Goal: Task Accomplishment & Management: Manage account settings

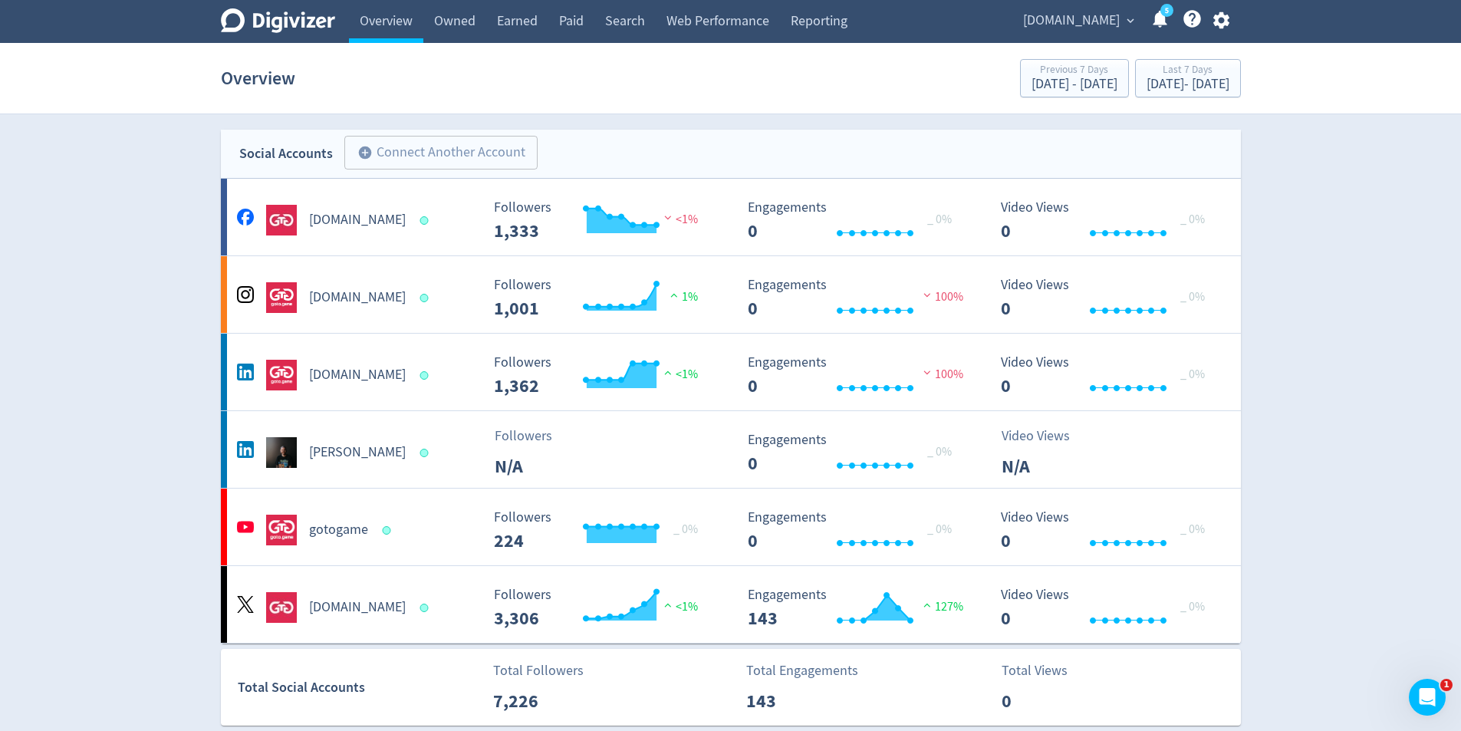
click at [1220, 22] on icon "button" at bounding box center [1221, 20] width 21 height 21
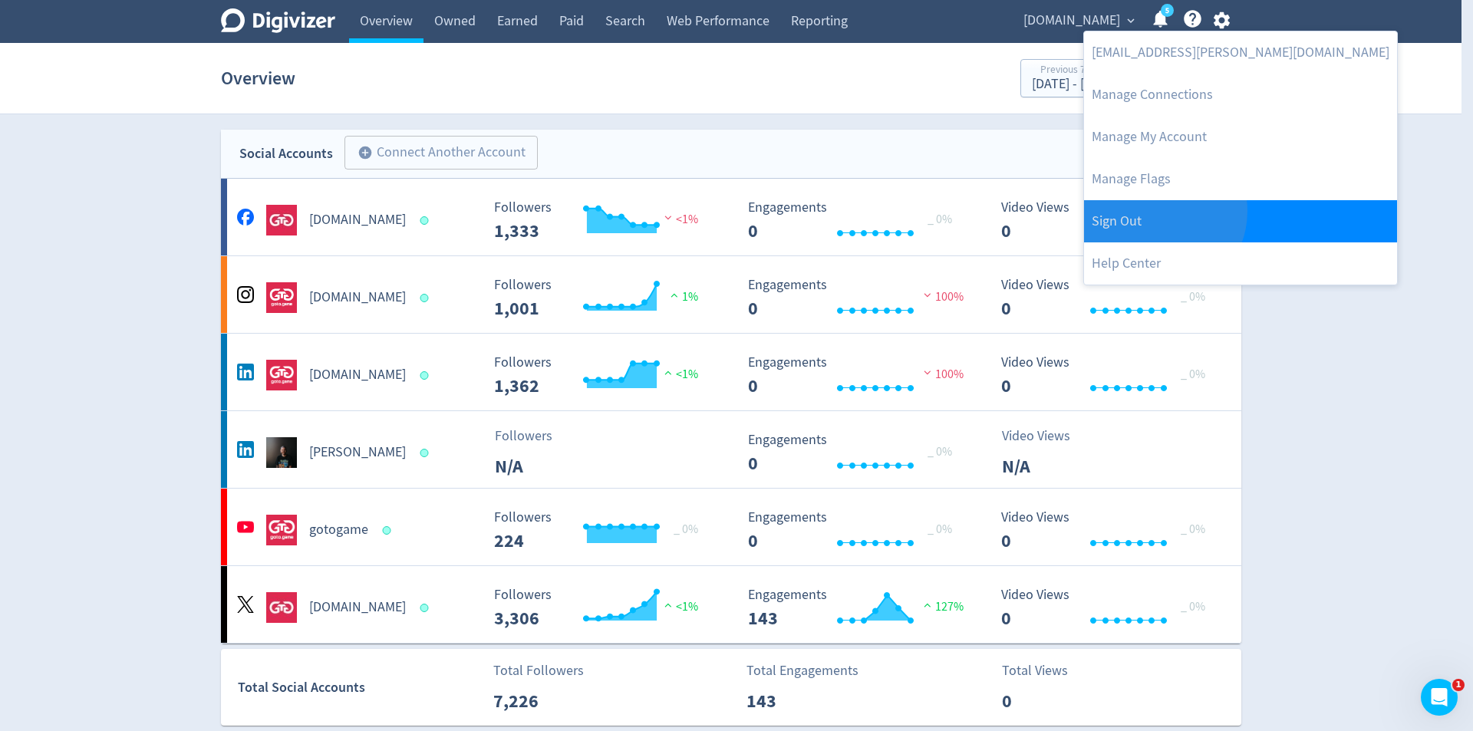
click at [1156, 211] on link "Sign Out" at bounding box center [1240, 221] width 313 height 42
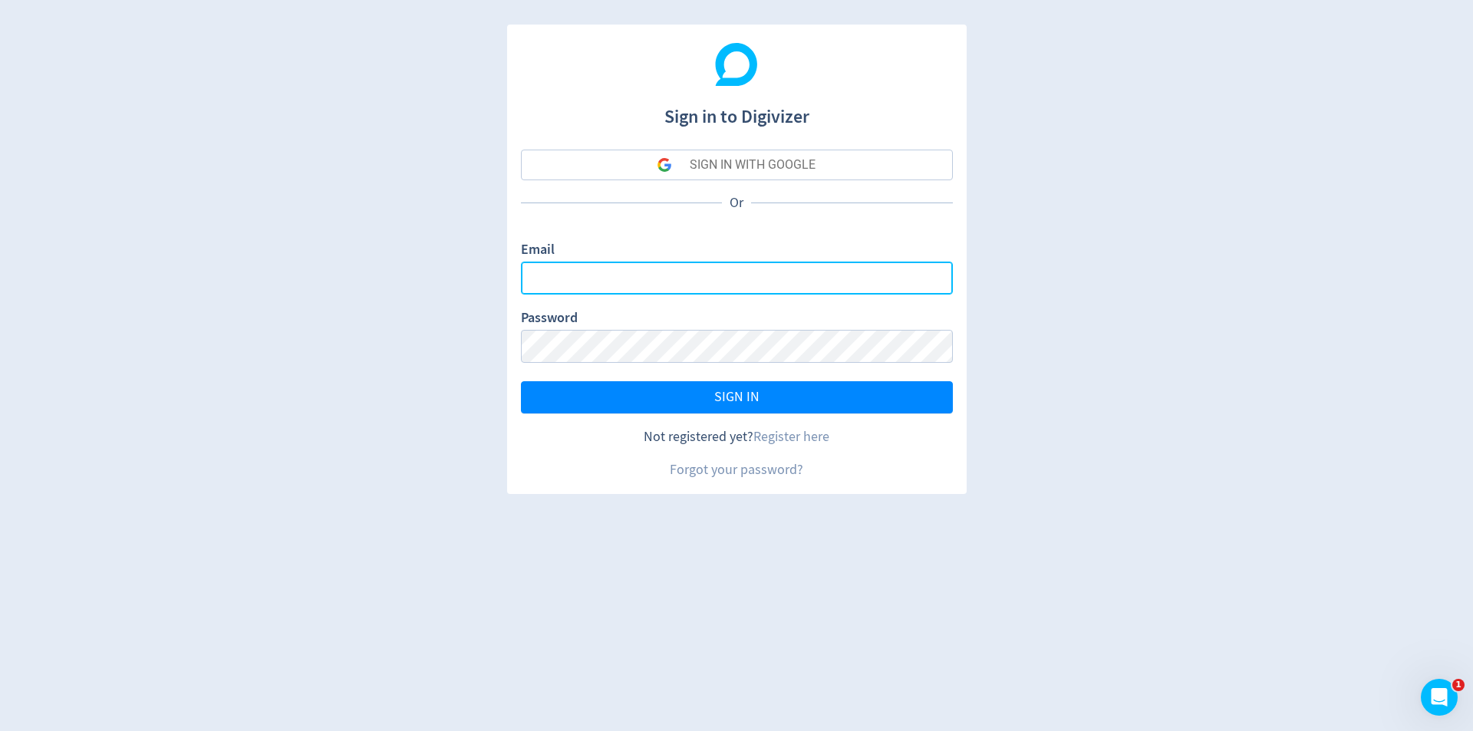
click at [693, 272] on input "Email" at bounding box center [737, 278] width 432 height 33
click at [752, 174] on div "SIGN IN WITH GOOGLE" at bounding box center [753, 165] width 126 height 31
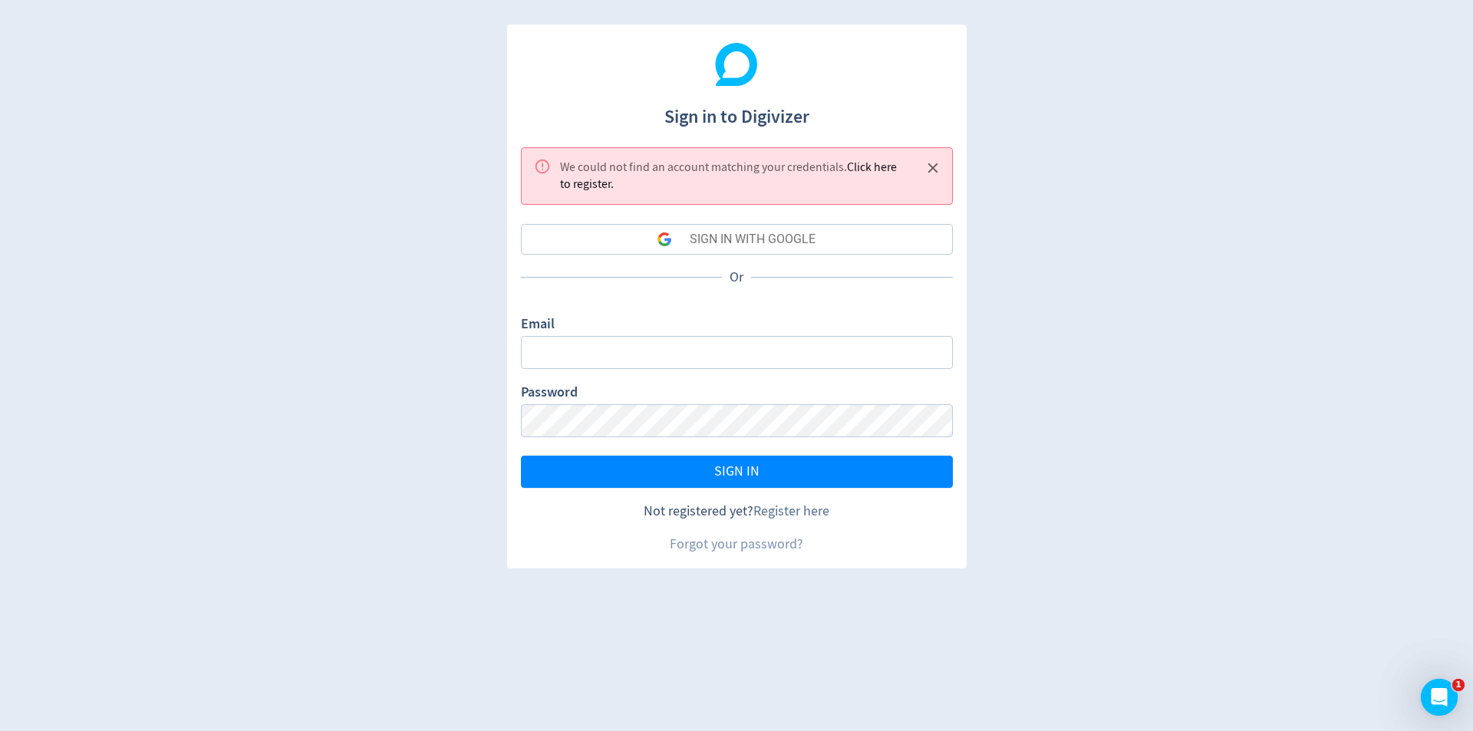
click at [775, 509] on link "Register here" at bounding box center [791, 511] width 76 height 18
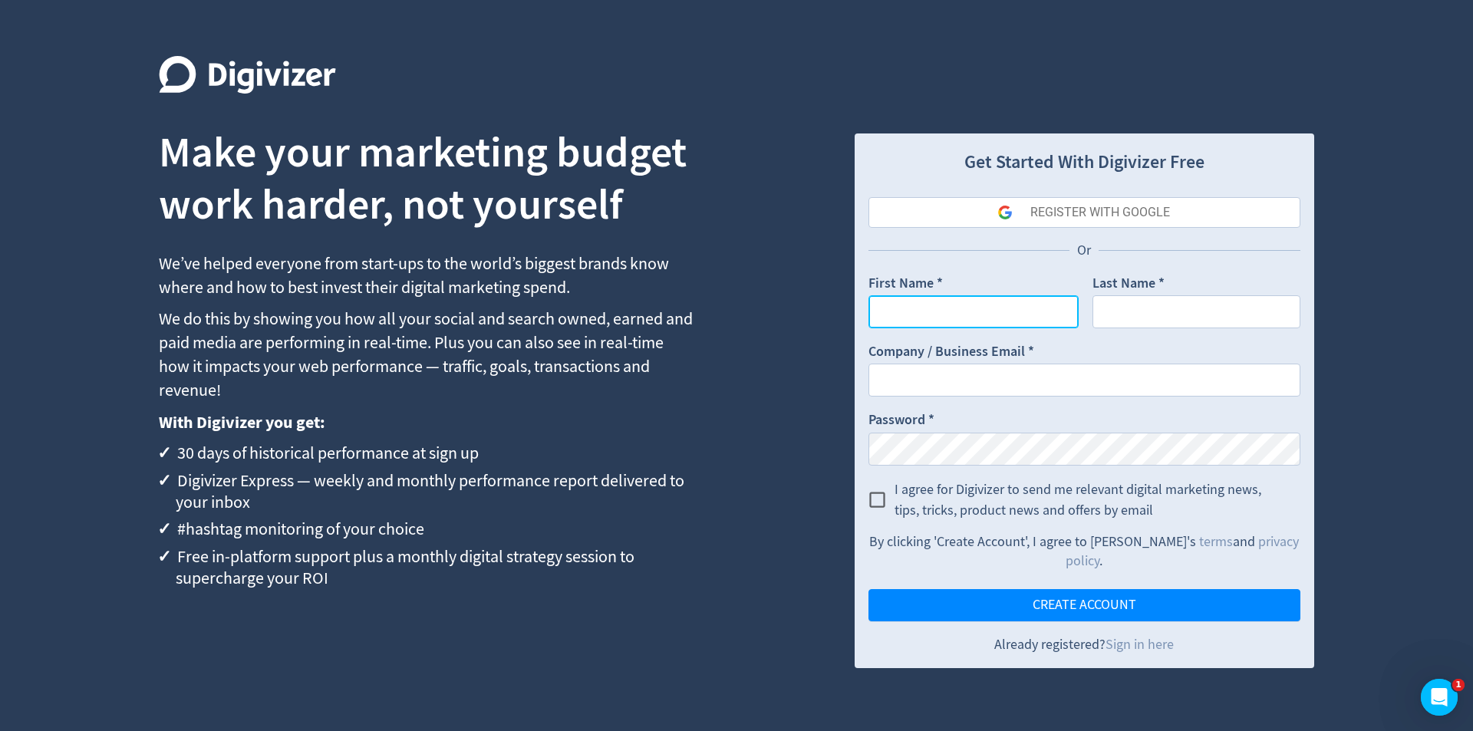
click at [962, 324] on input "First Name *" at bounding box center [973, 311] width 210 height 33
type input "WILL"
type input "d"
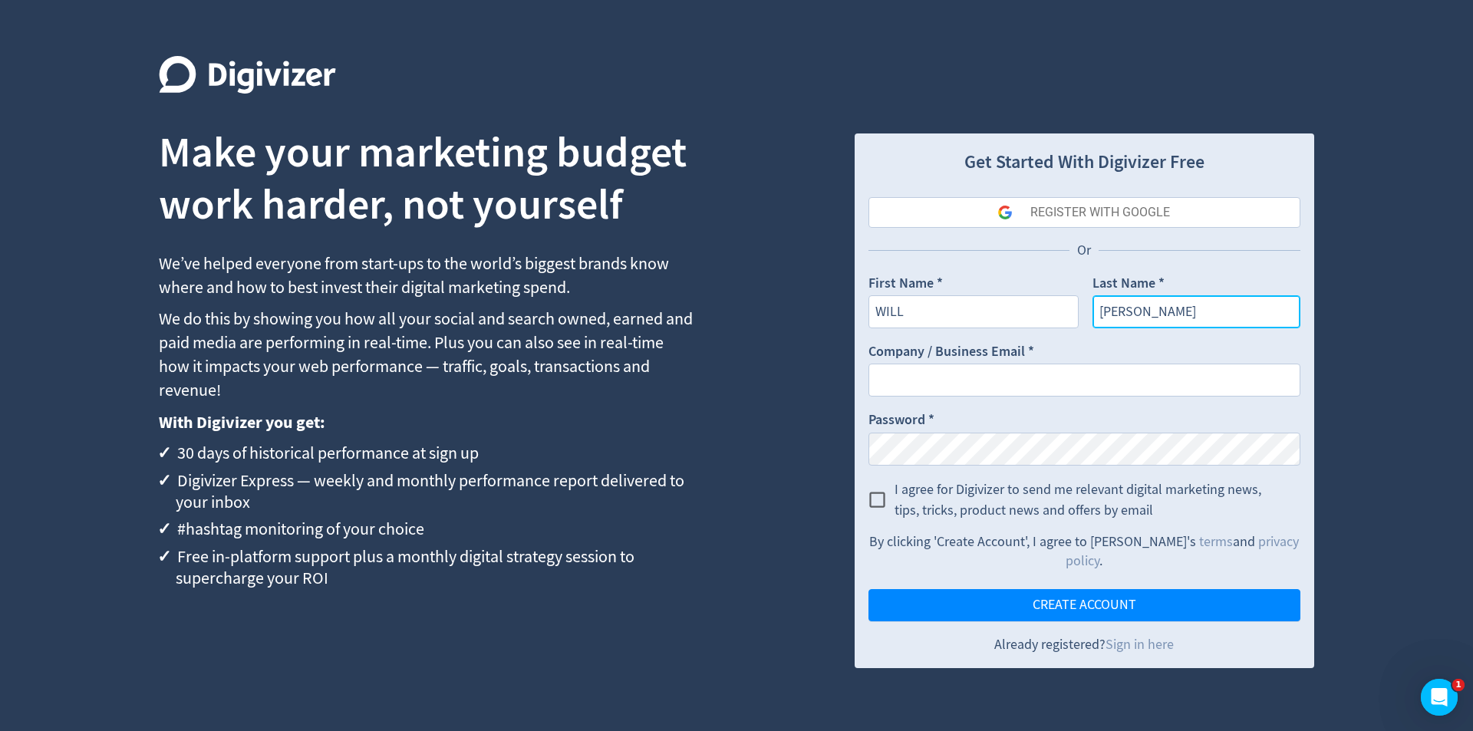
type input "[PERSON_NAME]"
click at [961, 324] on input "WILL" at bounding box center [973, 311] width 210 height 33
type input "Will"
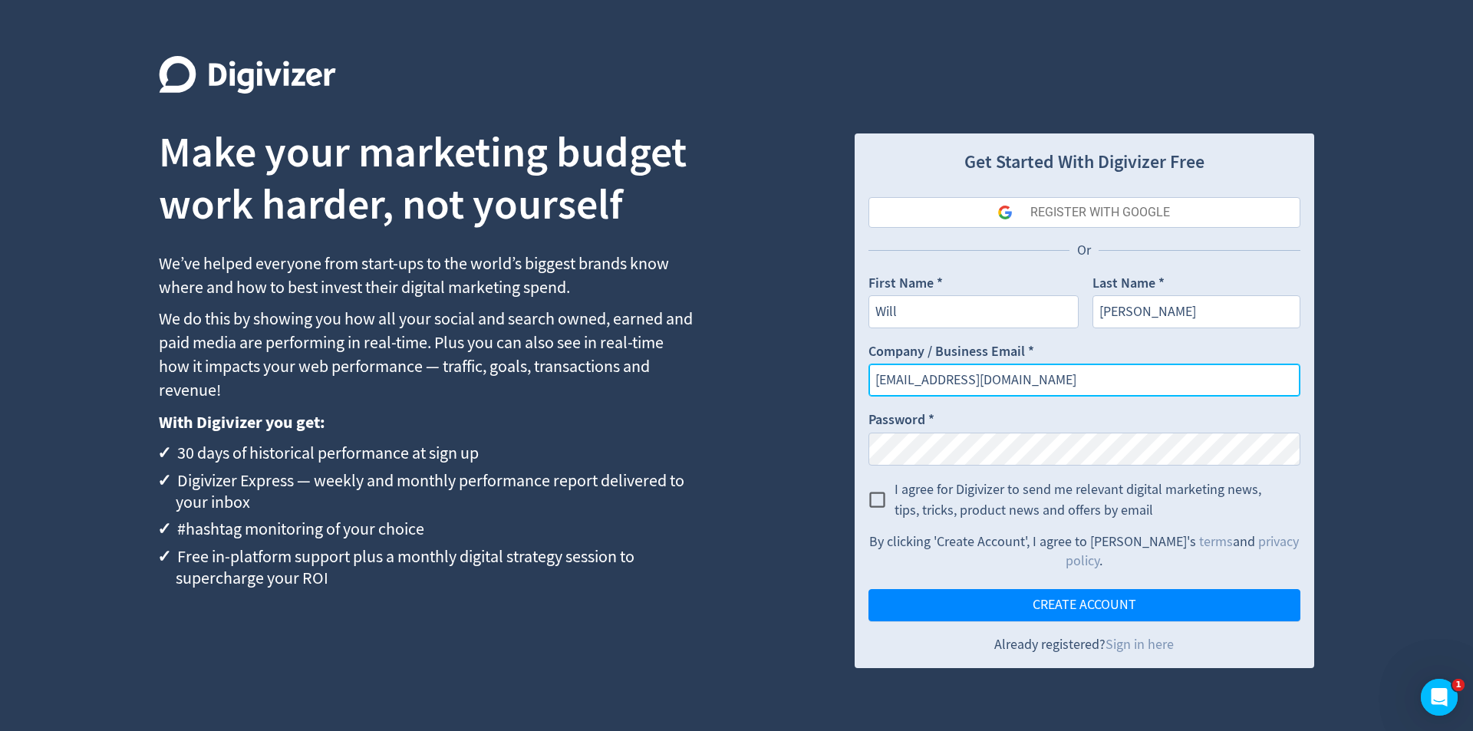
type input "[EMAIL_ADDRESS][DOMAIN_NAME]"
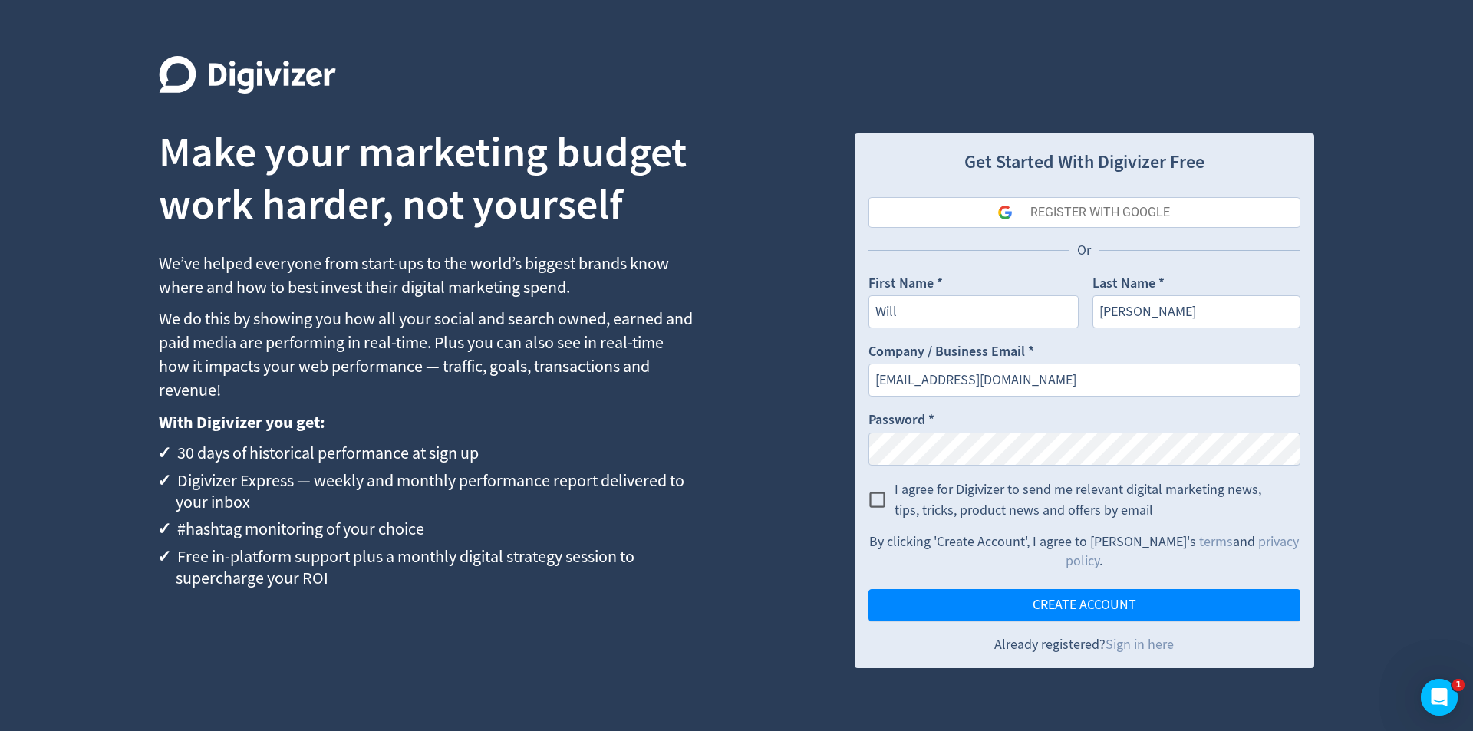
drag, startPoint x: 1039, startPoint y: 227, endPoint x: 1038, endPoint y: 212, distance: 15.4
click at [1039, 226] on div "REGISTER WITH GOOGLE Or First Name * Will Last Name * [PERSON_NAME] Company / B…" at bounding box center [1084, 426] width 432 height 458
click at [1037, 209] on div "REGISTER WITH GOOGLE" at bounding box center [1100, 212] width 140 height 31
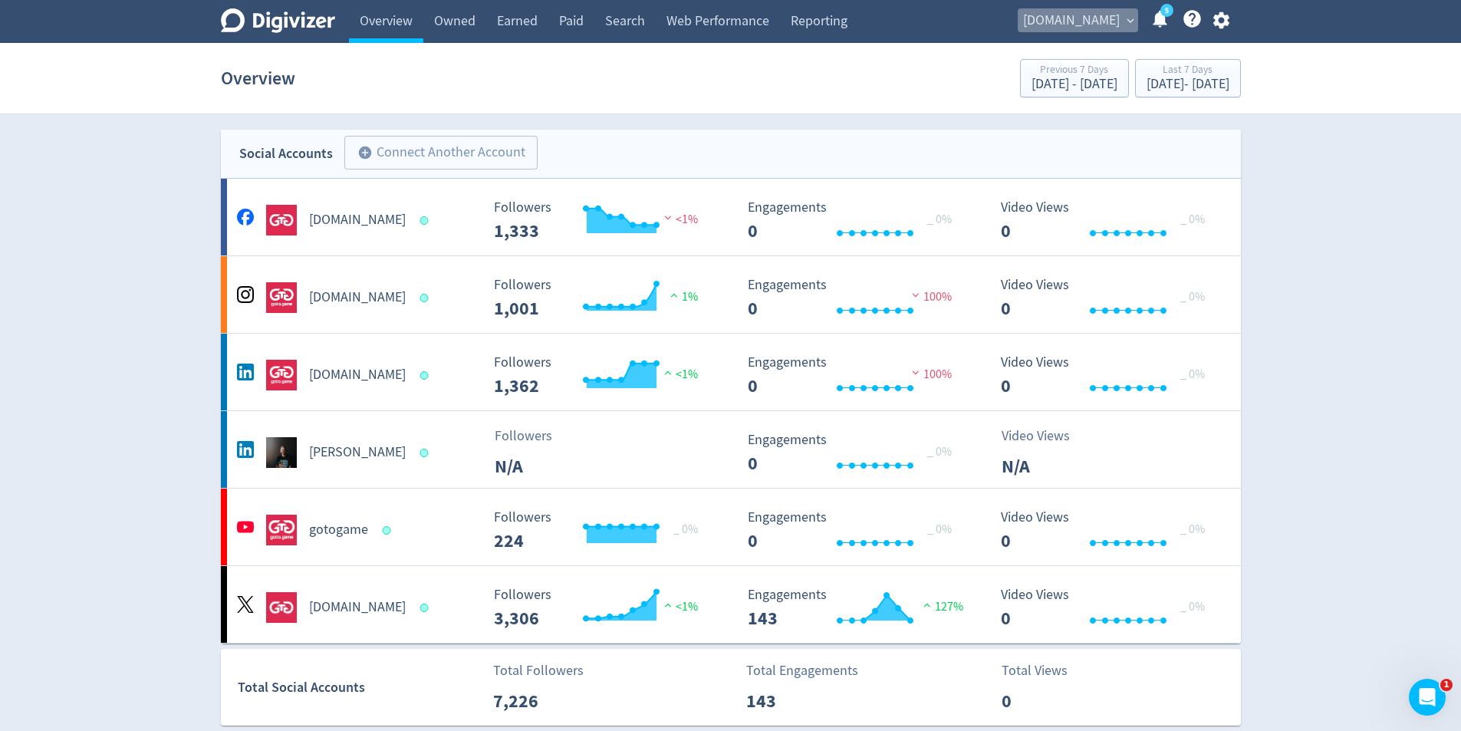
click at [1130, 26] on span "expand_more" at bounding box center [1131, 21] width 14 height 14
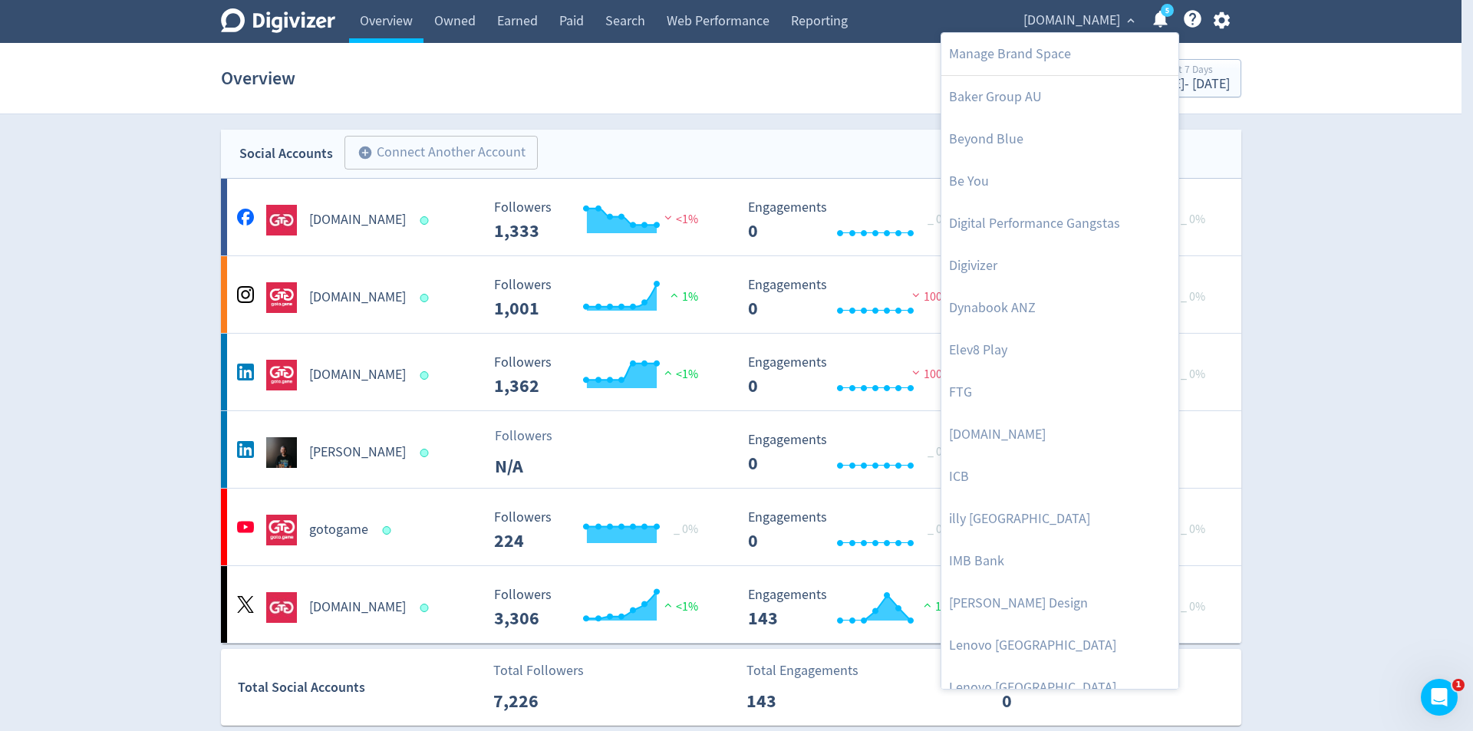
click at [1220, 25] on div at bounding box center [736, 365] width 1473 height 731
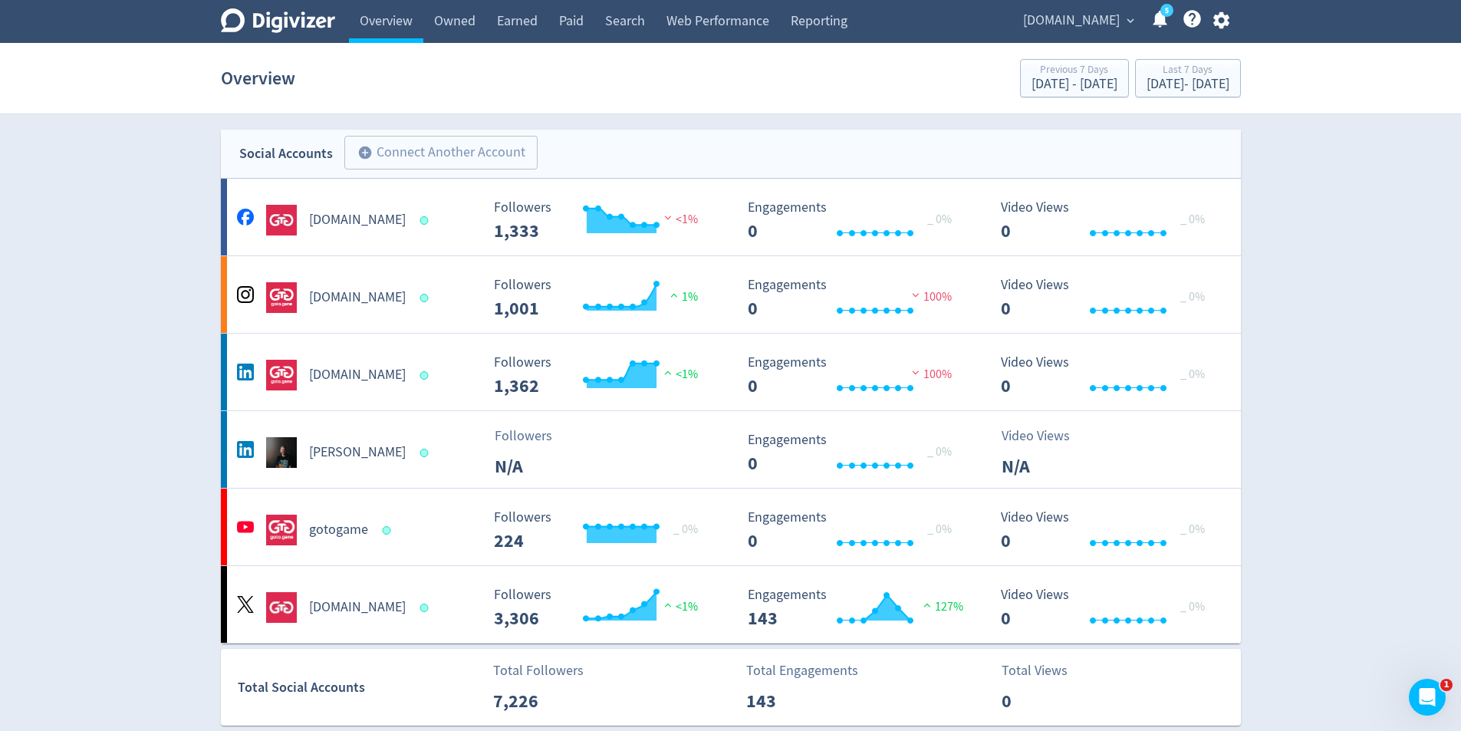
click at [1220, 21] on div "Manage Brand Space Baker Group AU Beyond Blue Be You Digital Performance Gangst…" at bounding box center [730, 365] width 1461 height 731
click at [1216, 23] on icon "button" at bounding box center [1221, 20] width 16 height 17
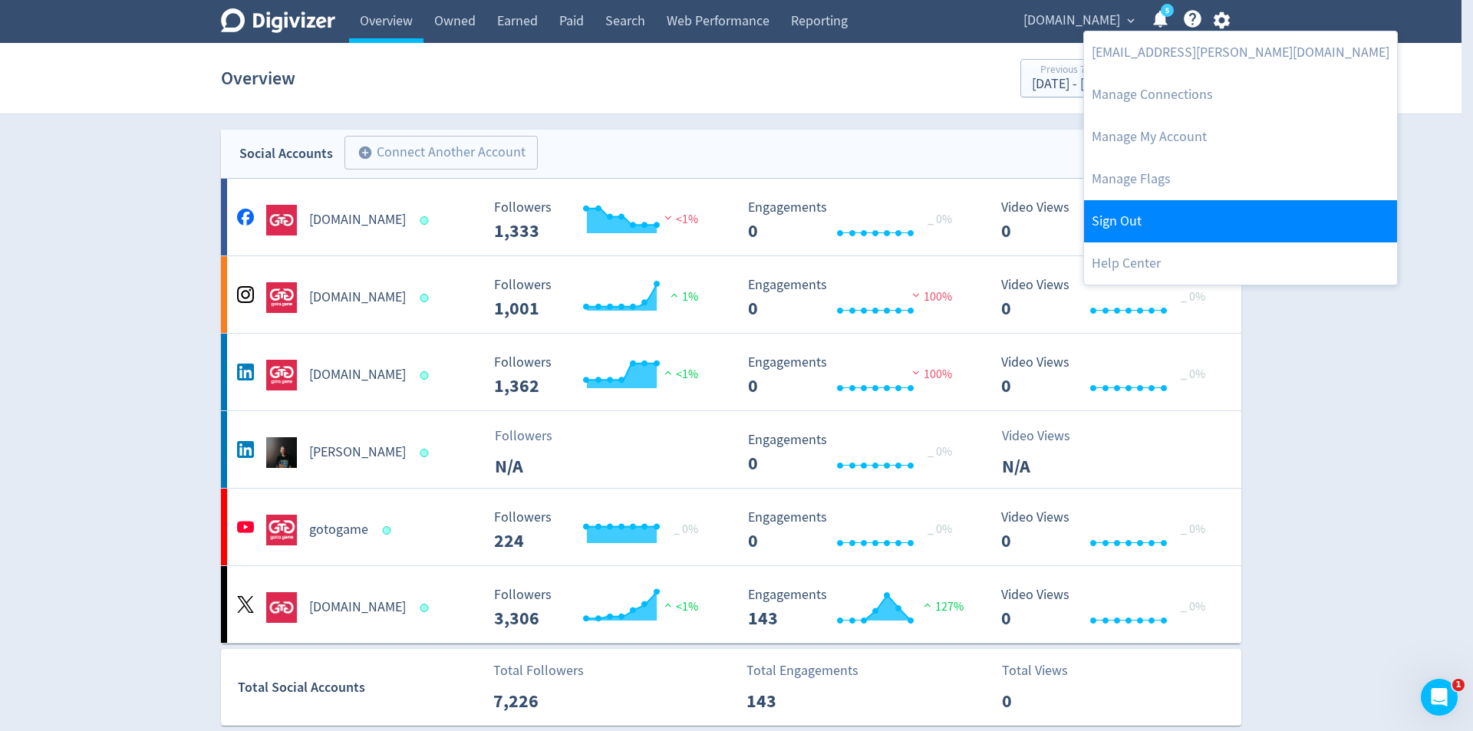
click at [1146, 227] on link "Sign Out" at bounding box center [1240, 221] width 313 height 42
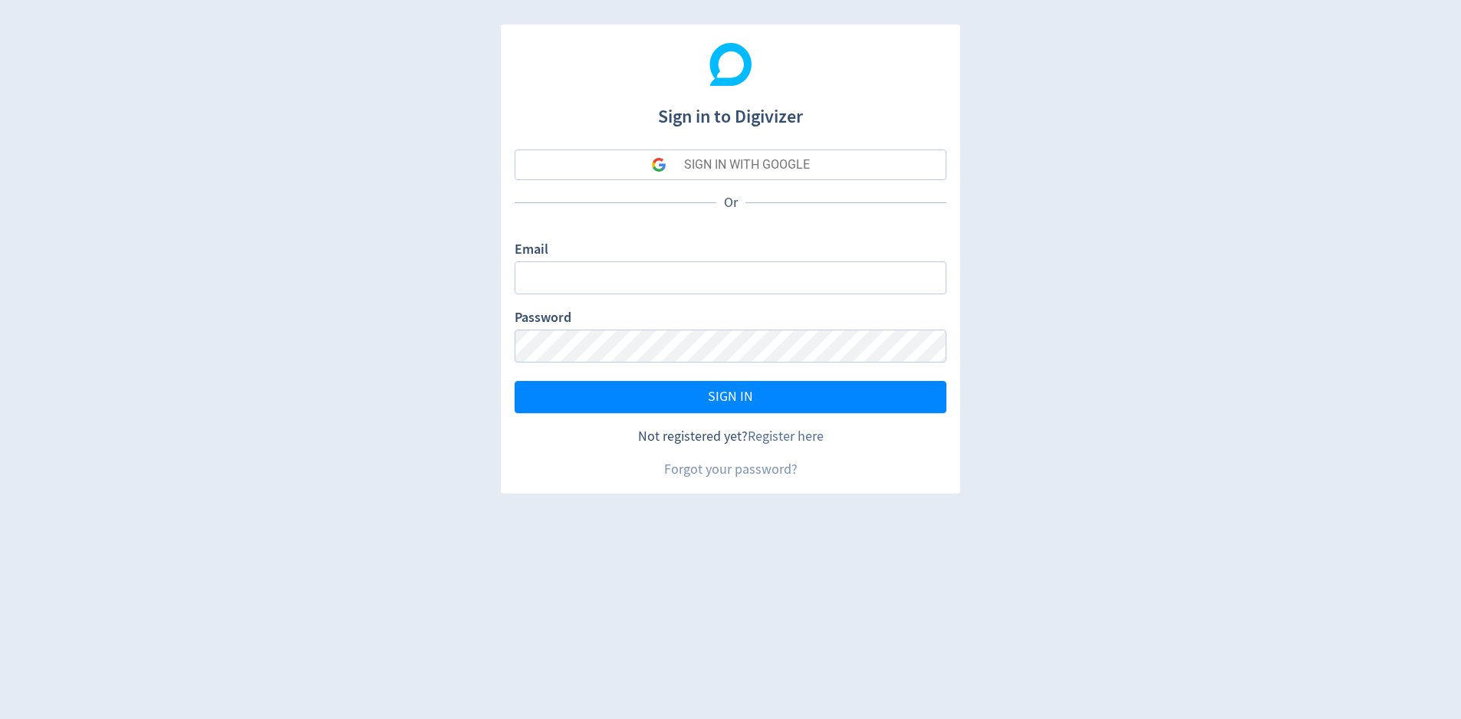
click at [782, 442] on link "Register here" at bounding box center [786, 437] width 76 height 18
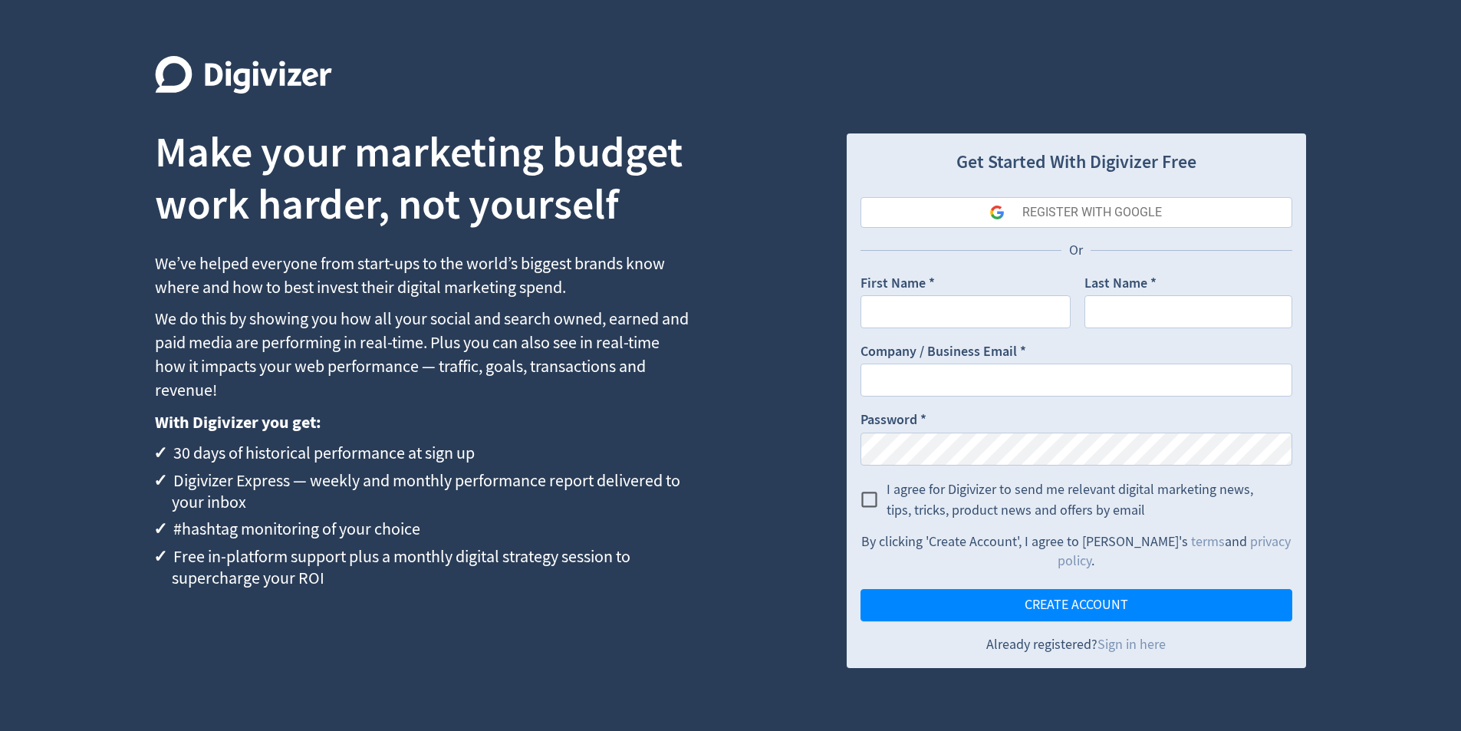
click at [1083, 217] on div "REGISTER WITH GOOGLE" at bounding box center [1092, 212] width 140 height 31
